Goal: Find contact information: Find contact information

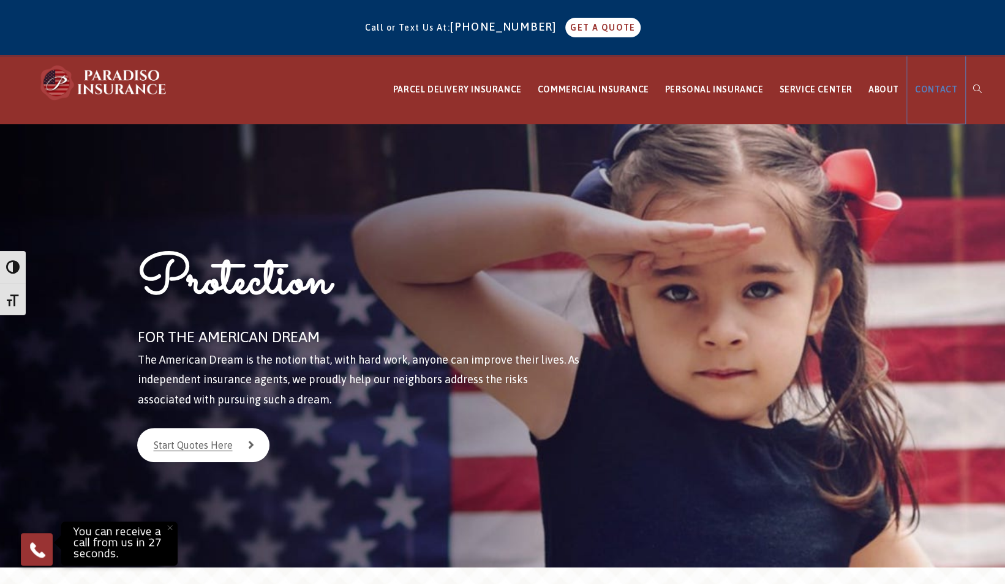
click at [932, 84] on span "CONTACT" at bounding box center [936, 89] width 42 height 10
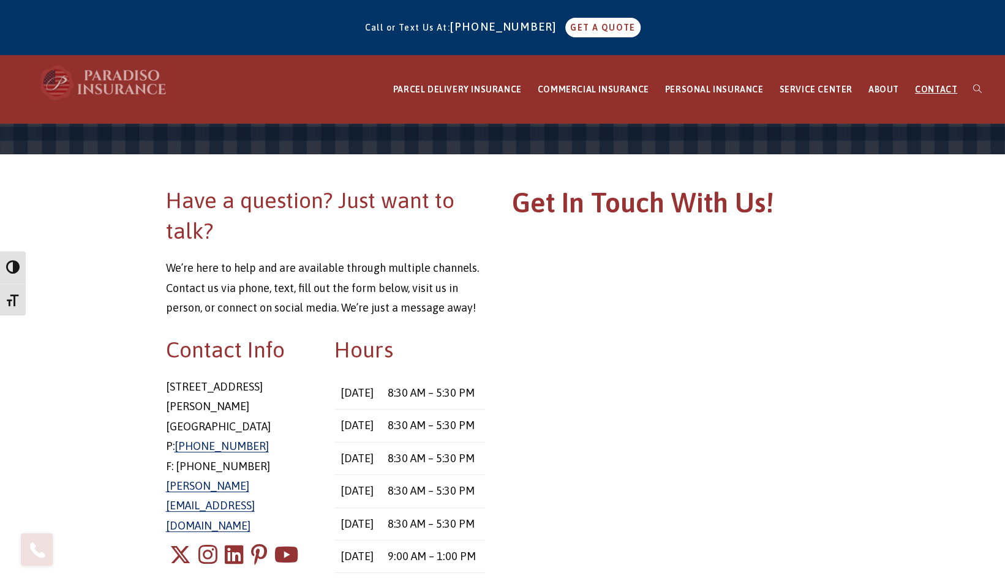
click at [114, 77] on img at bounding box center [104, 82] width 135 height 37
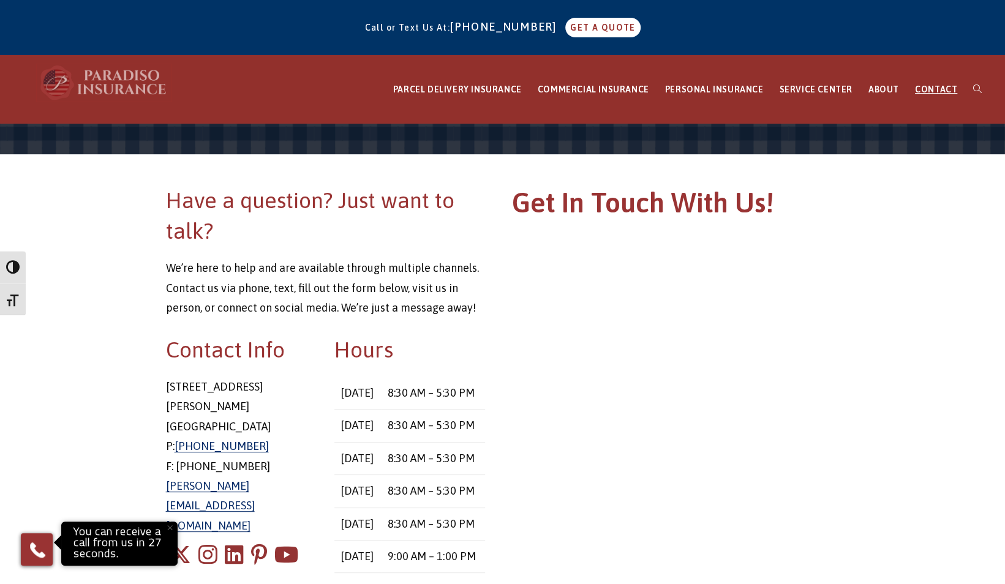
click at [113, 81] on img at bounding box center [104, 82] width 135 height 37
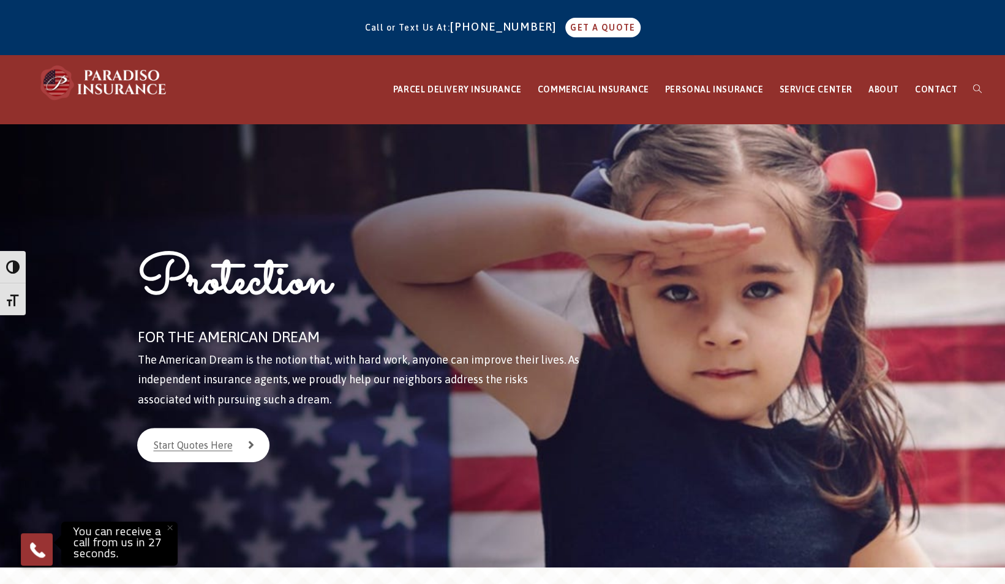
click at [943, 89] on span "CONTACT" at bounding box center [936, 89] width 42 height 10
